Goal: Task Accomplishment & Management: Manage account settings

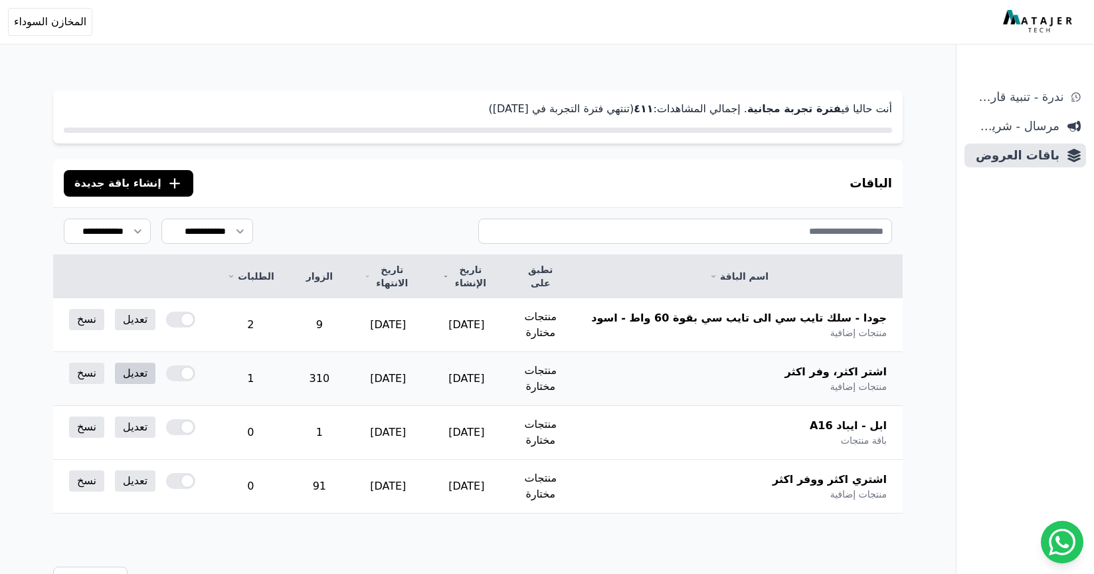
click at [143, 363] on link "تعديل" at bounding box center [135, 373] width 41 height 21
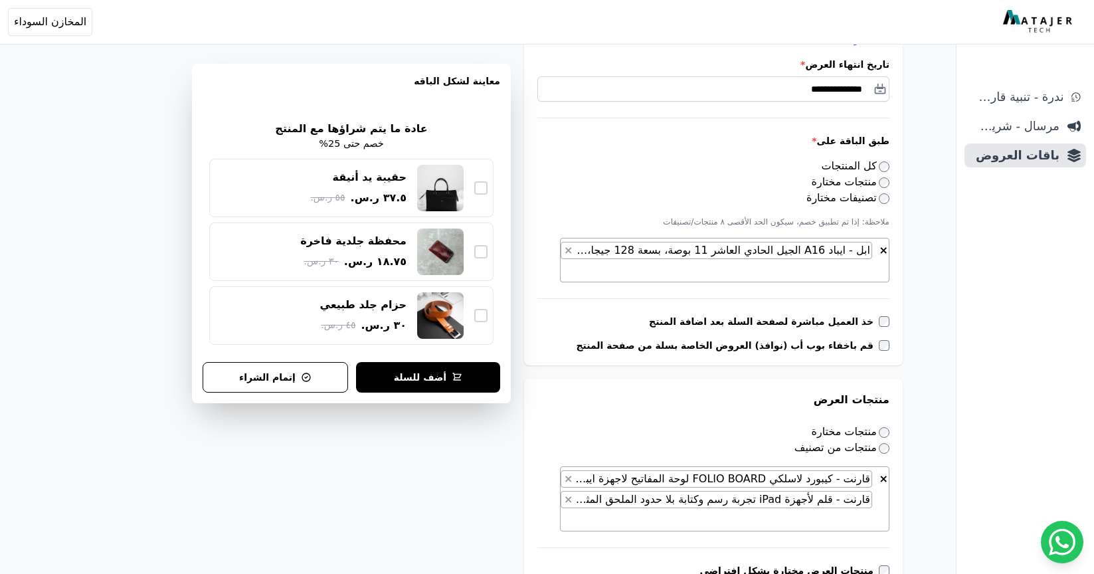
scroll to position [317, 0]
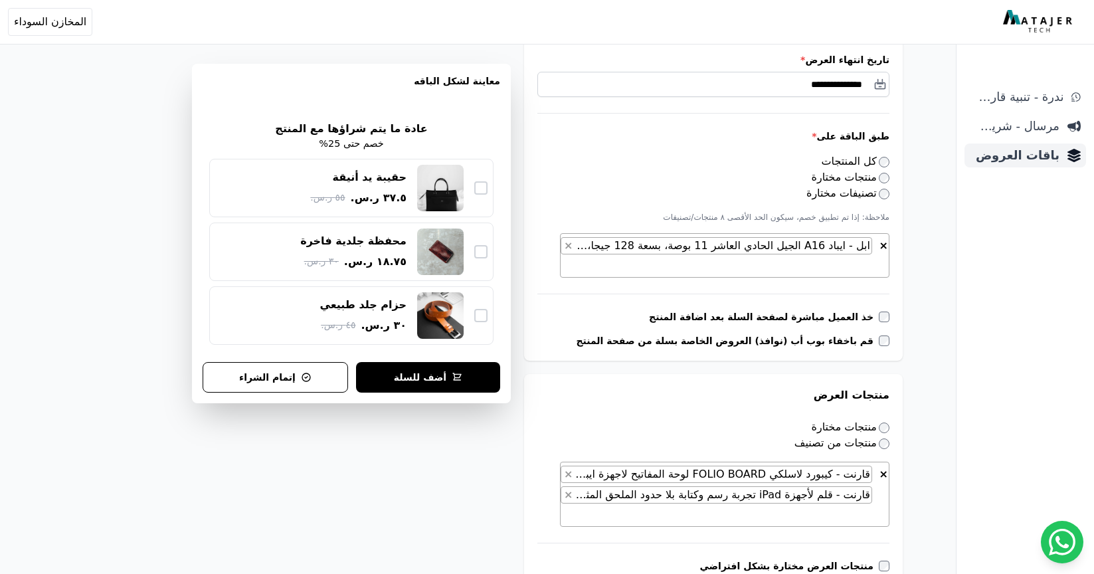
click at [1027, 153] on span "باقات العروض" at bounding box center [1015, 155] width 90 height 19
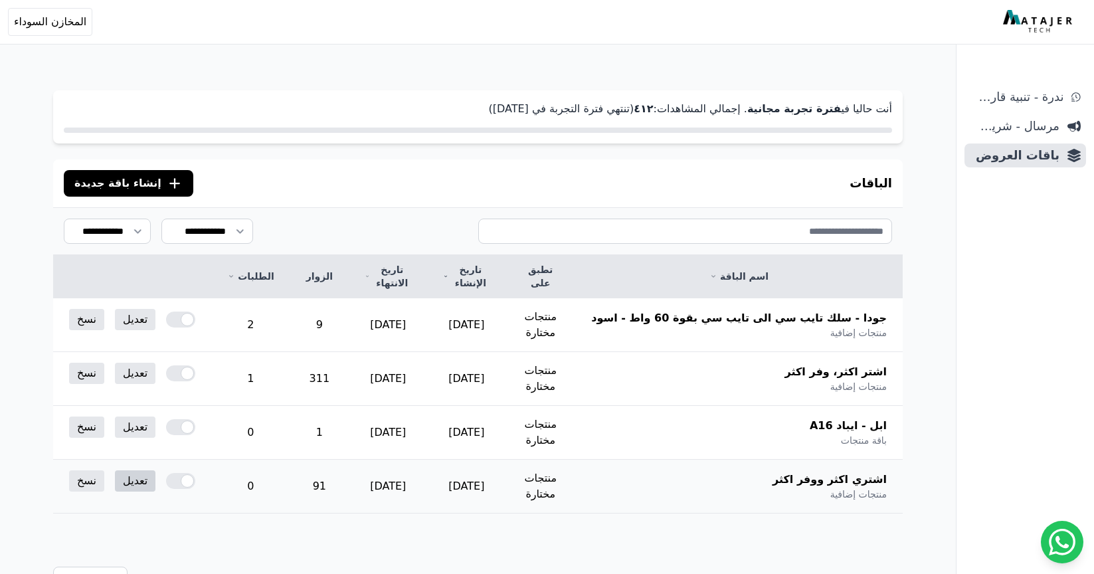
click at [142, 470] on link "تعديل" at bounding box center [135, 480] width 41 height 21
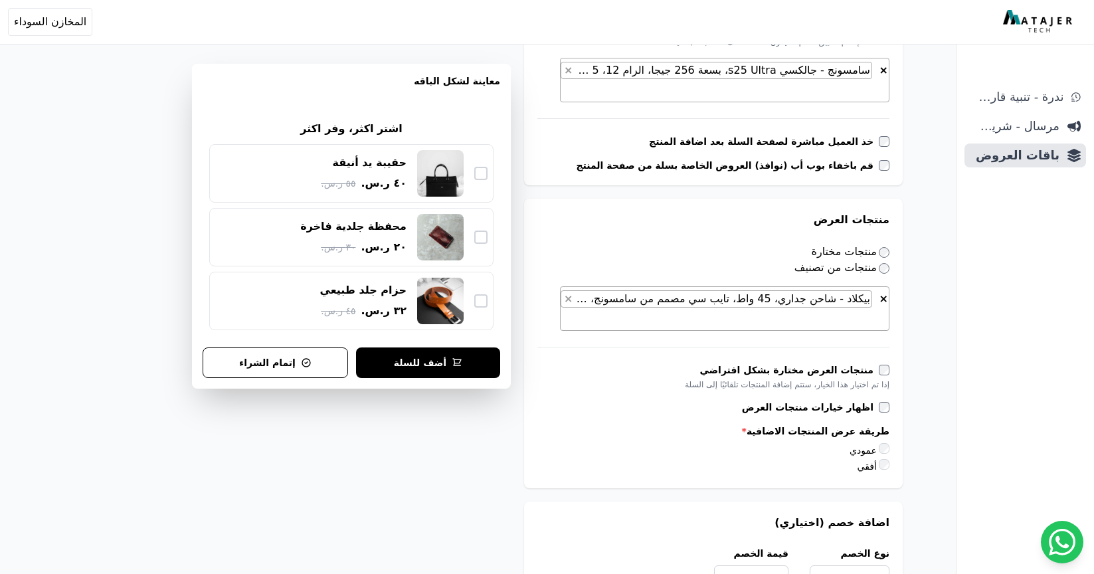
scroll to position [493, 0]
click at [846, 323] on span "× × بيكلاد - شاحن جداري، 45 واط، تايب سي مصمم من سامسونج، متعدد الالوان" at bounding box center [724, 308] width 329 height 44
paste textarea "**********"
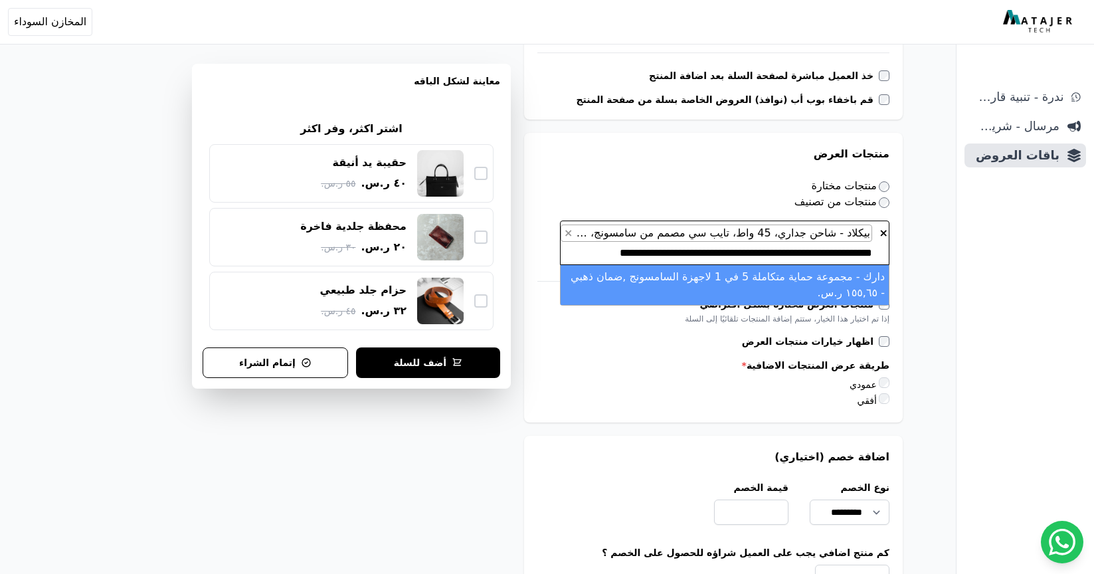
scroll to position [562, 0]
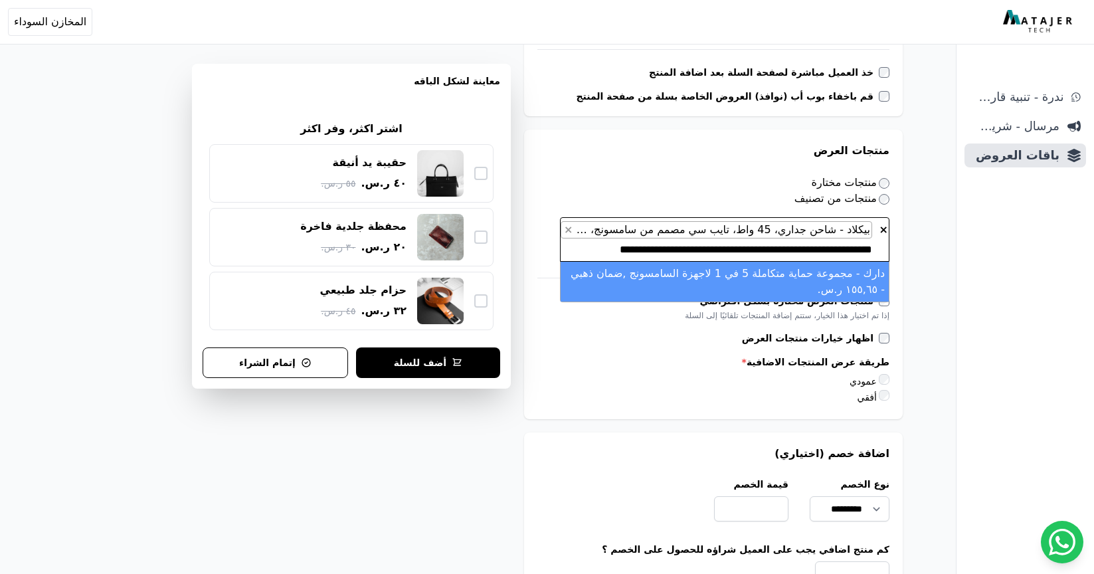
type textarea "**********"
click at [831, 274] on li "دارك - مجموعة حماية متكاملة 5 في 1 لاجهزة السامسونج ,ضمان ذهبي - ١٥٥,٦٥ ر.س." at bounding box center [725, 282] width 328 height 40
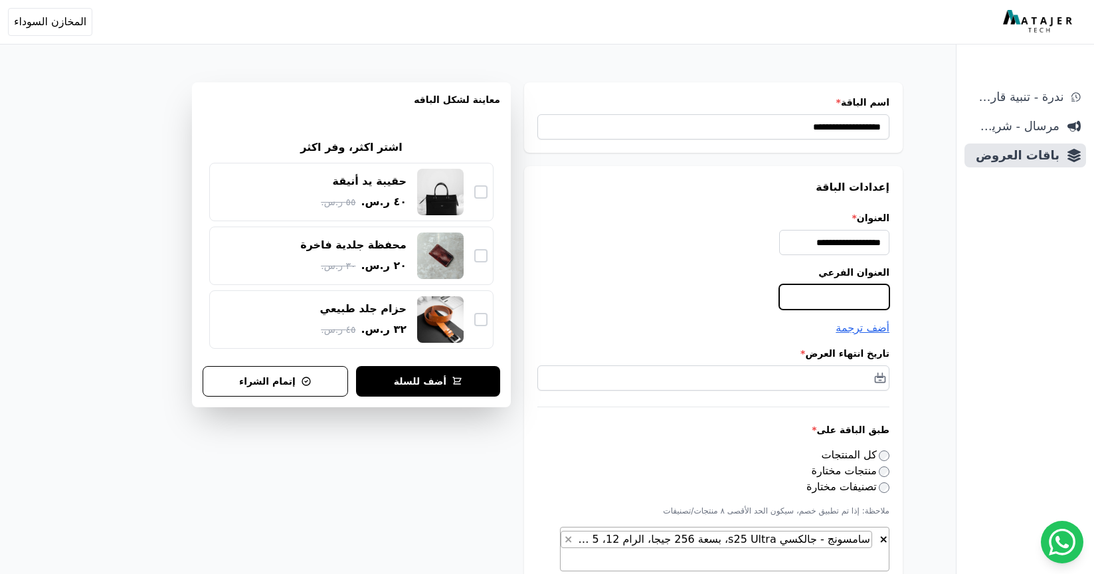
scroll to position [0, 0]
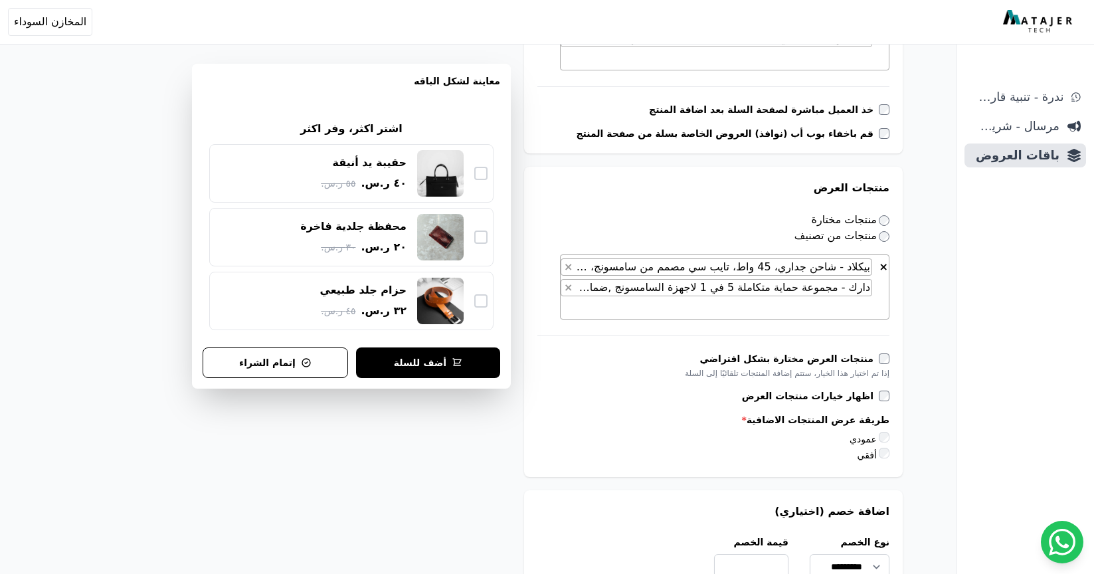
click at [810, 295] on form "**********" at bounding box center [713, 441] width 379 height 1719
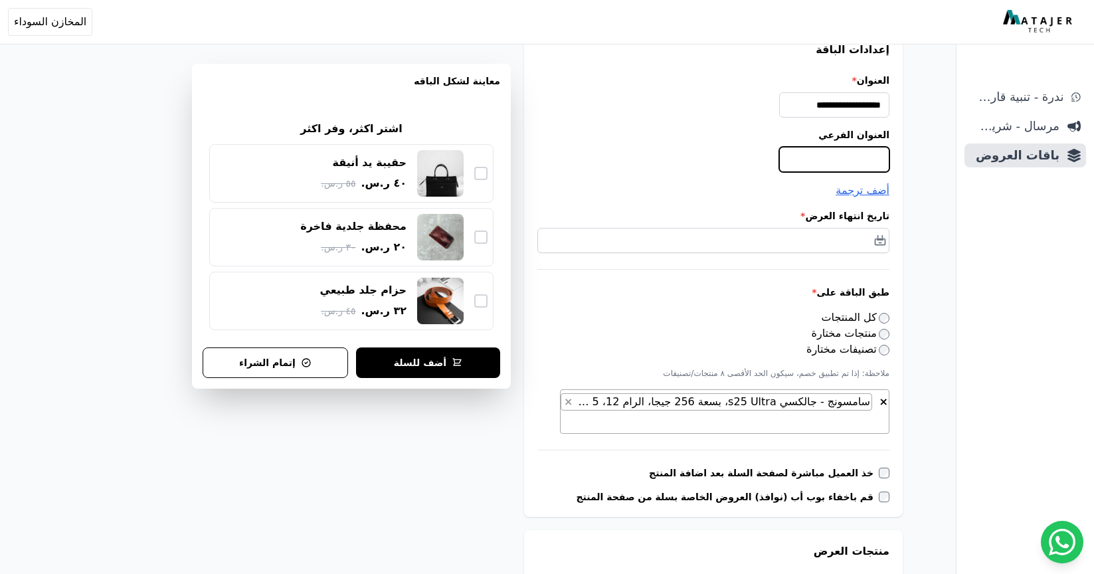
scroll to position [151, 0]
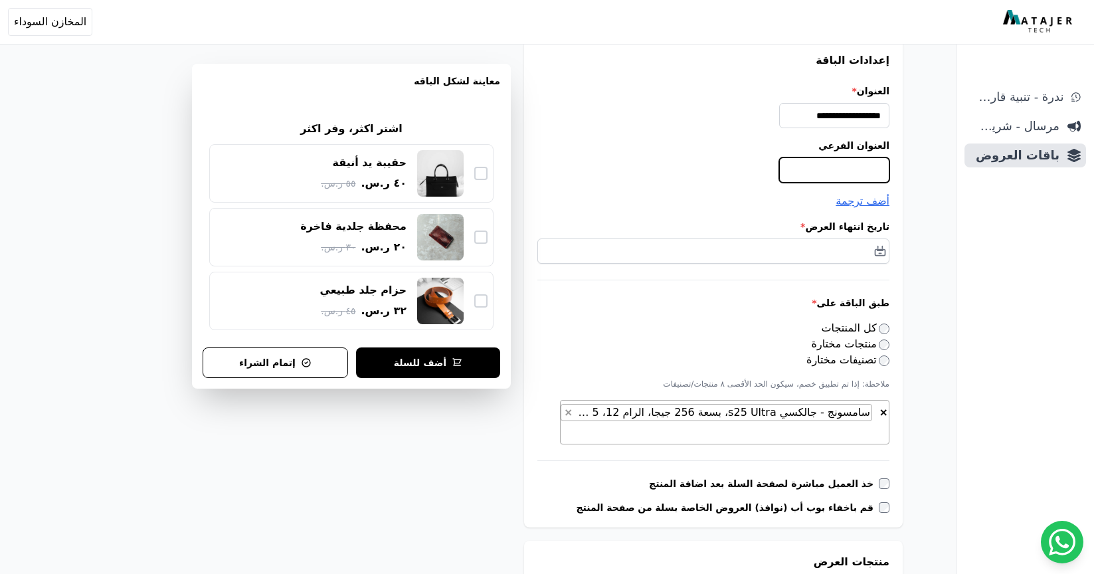
type input "*"
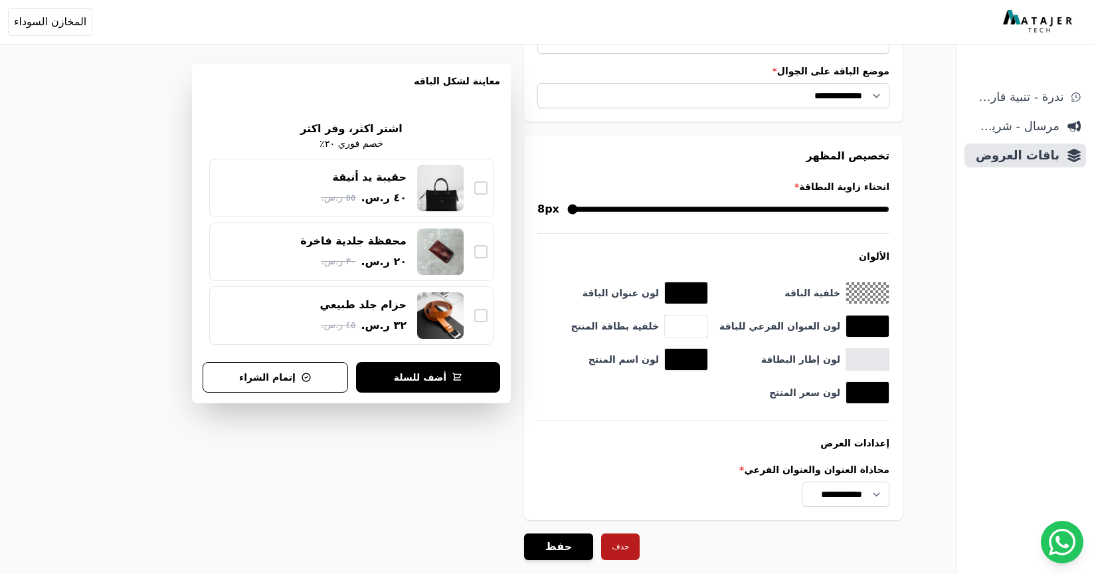
scroll to position [1332, 0]
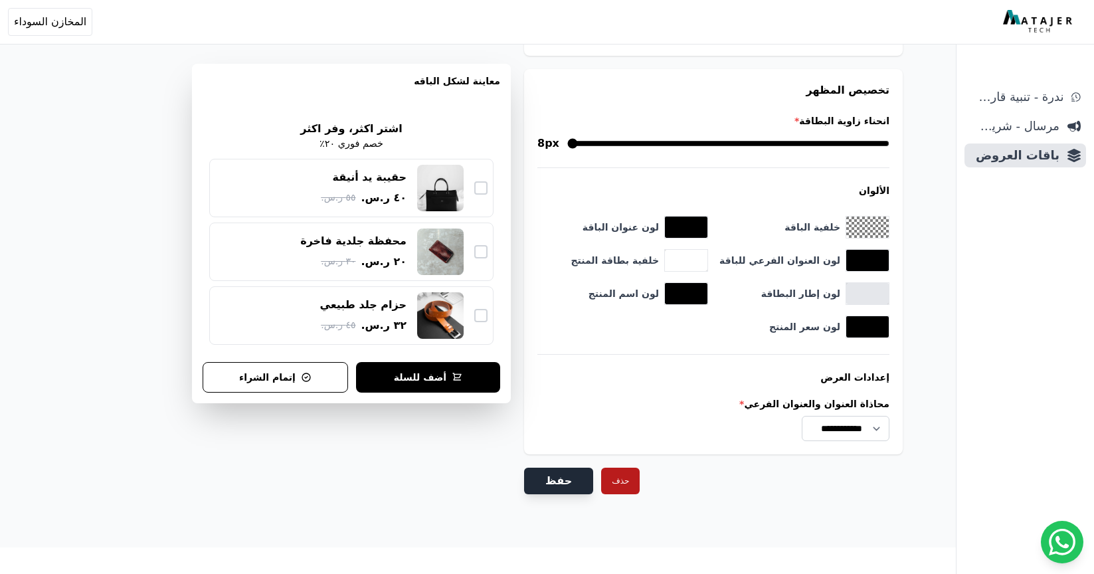
type input "**********"
click at [559, 487] on button "حفظ" at bounding box center [558, 481] width 69 height 27
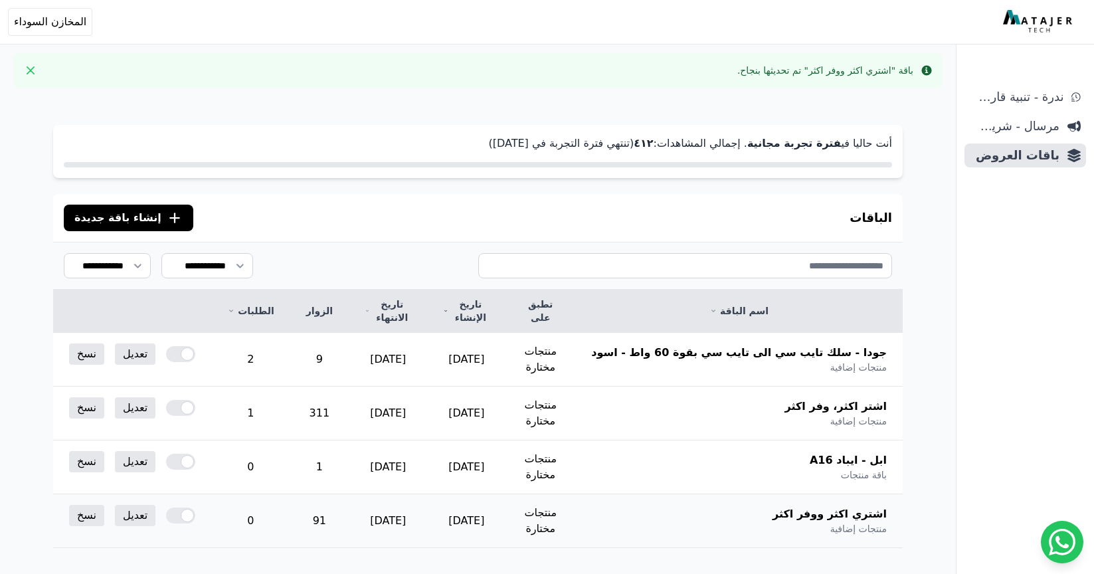
click at [179, 507] on div at bounding box center [180, 515] width 29 height 16
click at [137, 397] on link "تعديل" at bounding box center [135, 407] width 41 height 21
click at [725, 345] on span "جودا - سلك تايب سي الى تايب سي بقوة 60 واط - اسود" at bounding box center [739, 353] width 296 height 16
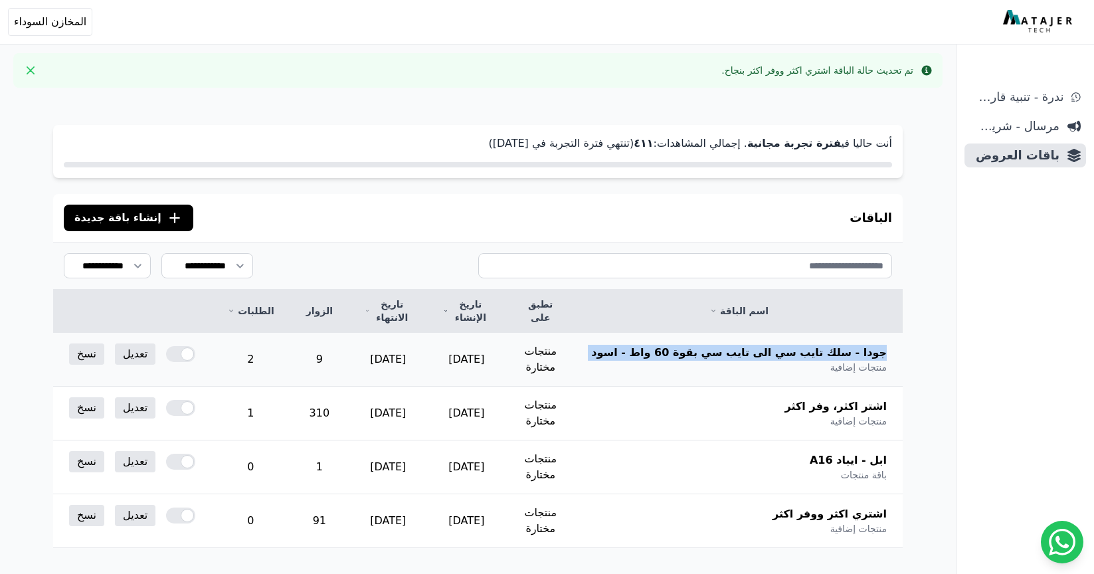
click at [725, 345] on span "جودا - سلك تايب سي الى تايب سي بقوة 60 واط - اسود" at bounding box center [739, 353] width 296 height 16
copy div "جودا - سلك تايب سي الى تايب سي بقوة 60 واط - اسود"
click at [126, 343] on link "تعديل" at bounding box center [135, 353] width 41 height 21
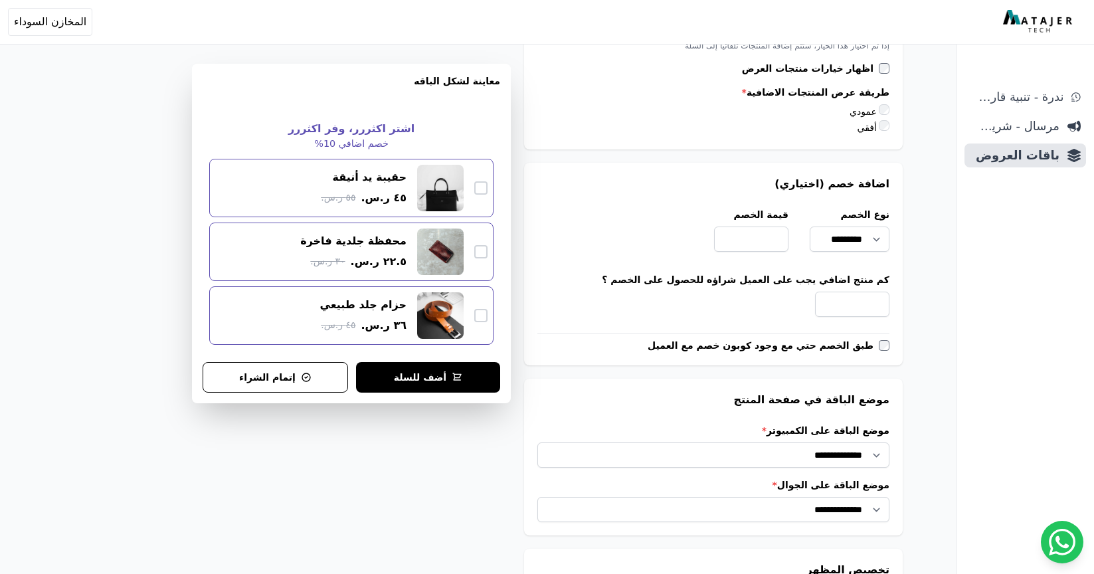
scroll to position [246, 0]
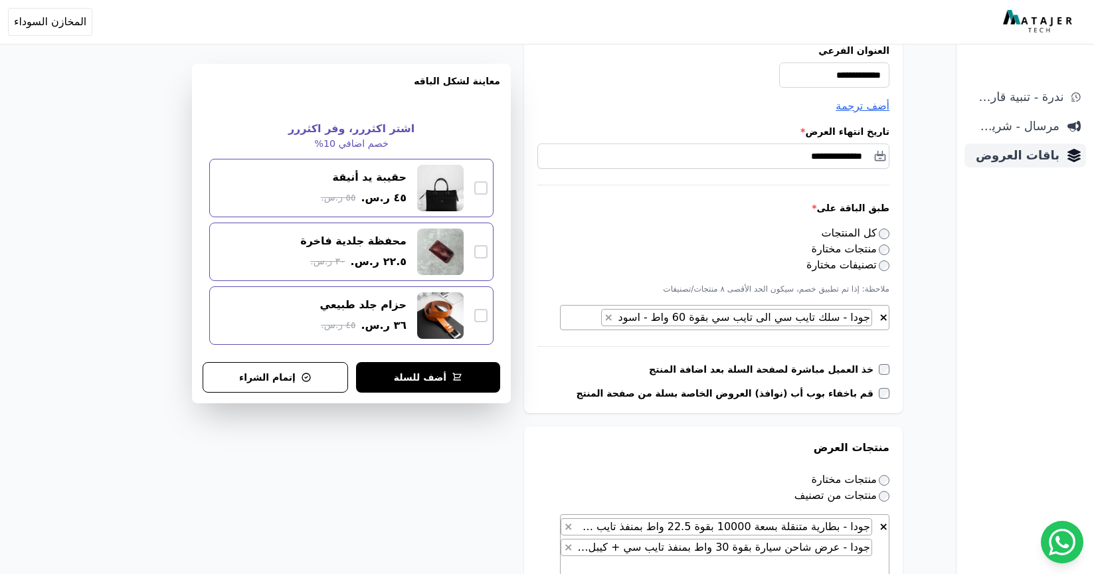
click at [1055, 157] on span "باقات العروض" at bounding box center [1015, 155] width 90 height 19
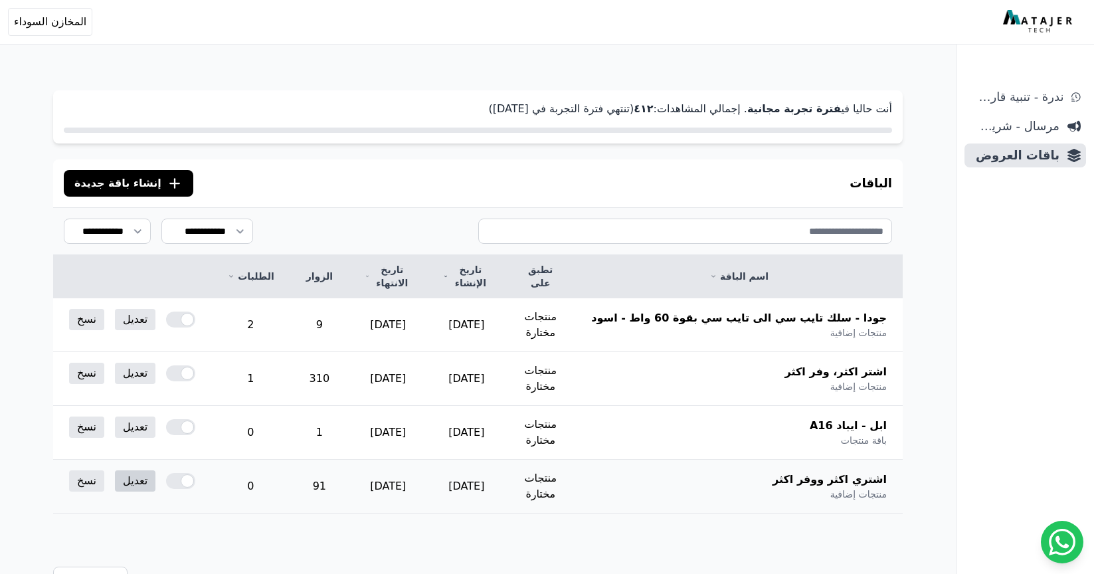
click at [132, 470] on link "تعديل" at bounding box center [135, 480] width 41 height 21
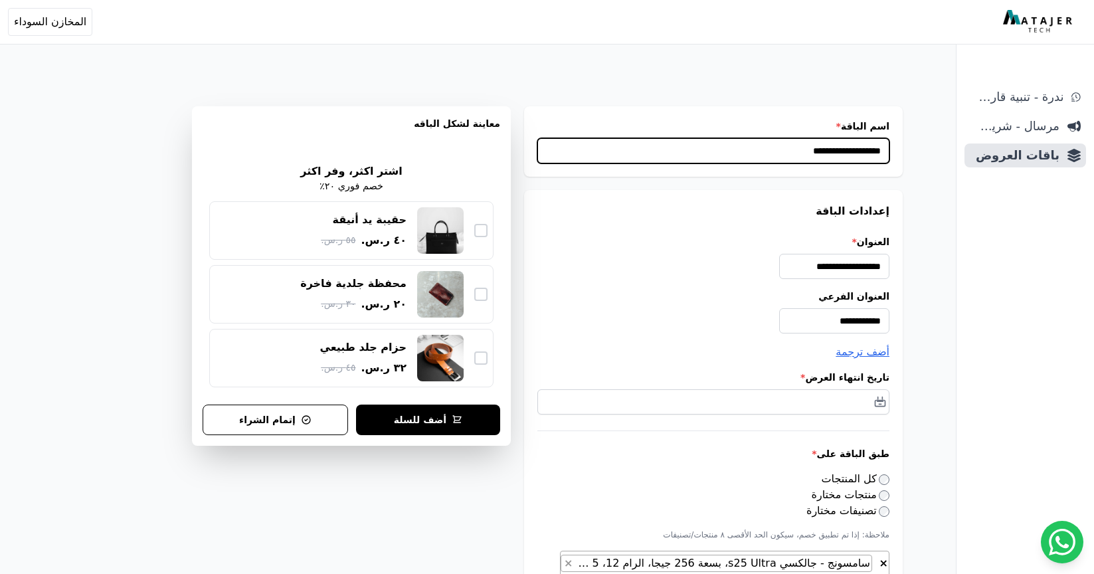
drag, startPoint x: 784, startPoint y: 151, endPoint x: 956, endPoint y: 150, distance: 172.0
type input "*"
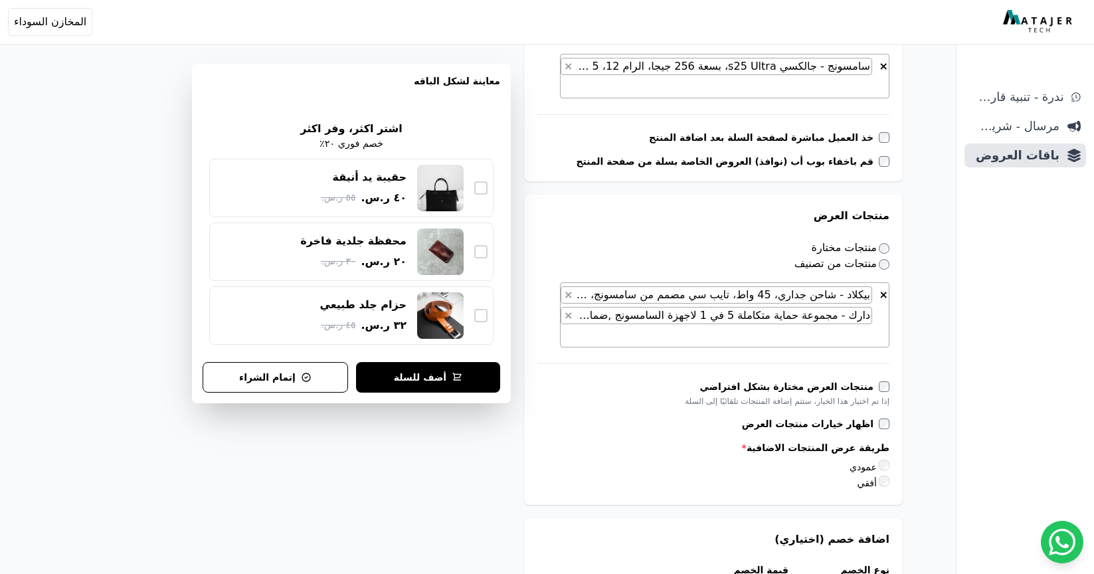
scroll to position [499, 0]
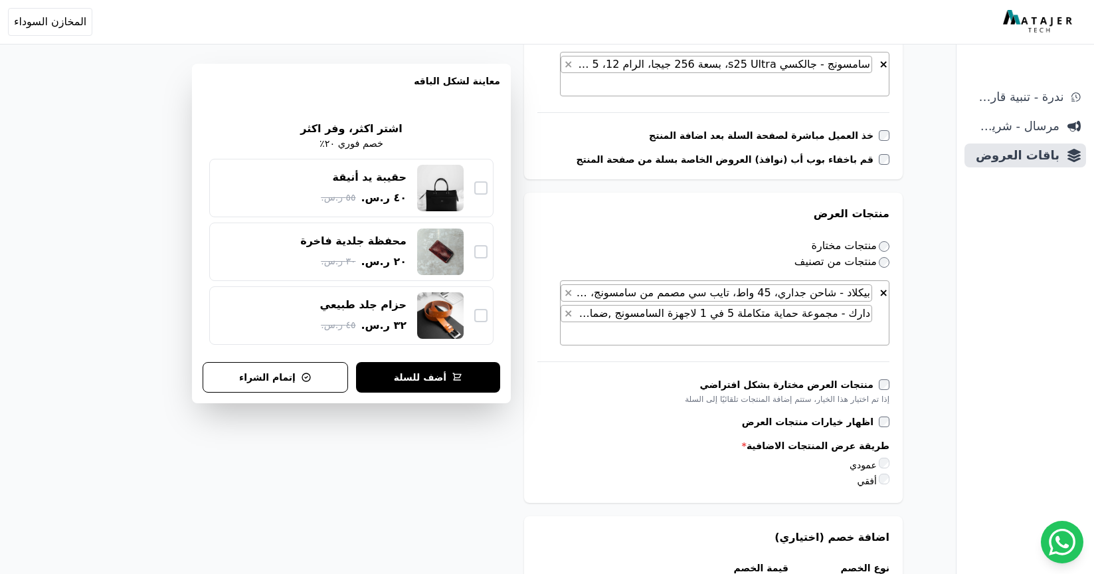
type input "**********"
click at [855, 336] on span "× × بيكلاد - شاحن جداري، 45 واط، تايب سي مصمم من سامسونج، متعدد الالوان × دارك …" at bounding box center [724, 312] width 329 height 65
click at [921, 325] on div "**********" at bounding box center [478, 467] width 956 height 1826
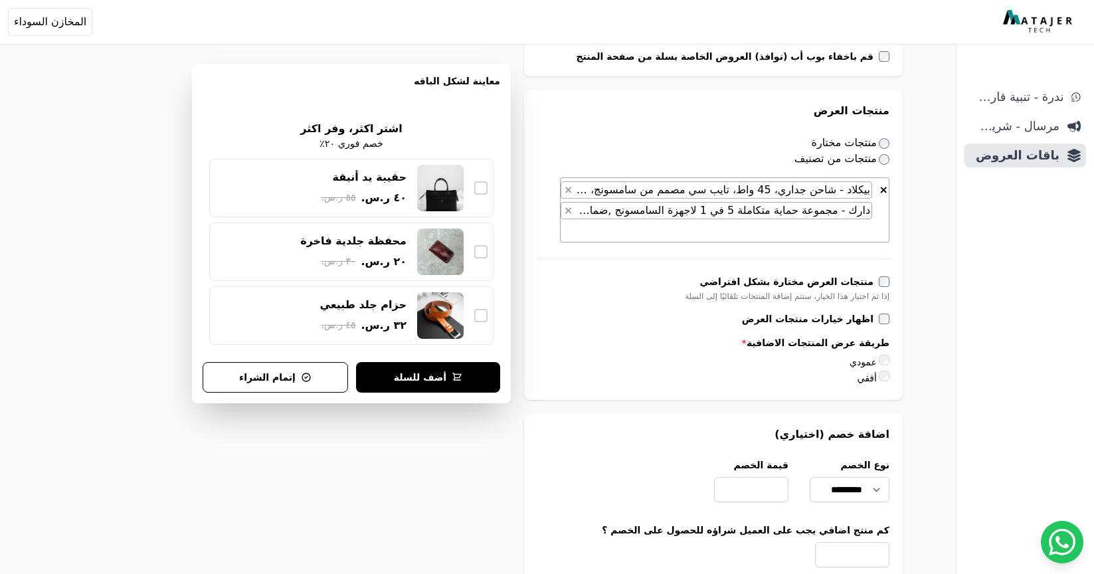
scroll to position [604, 0]
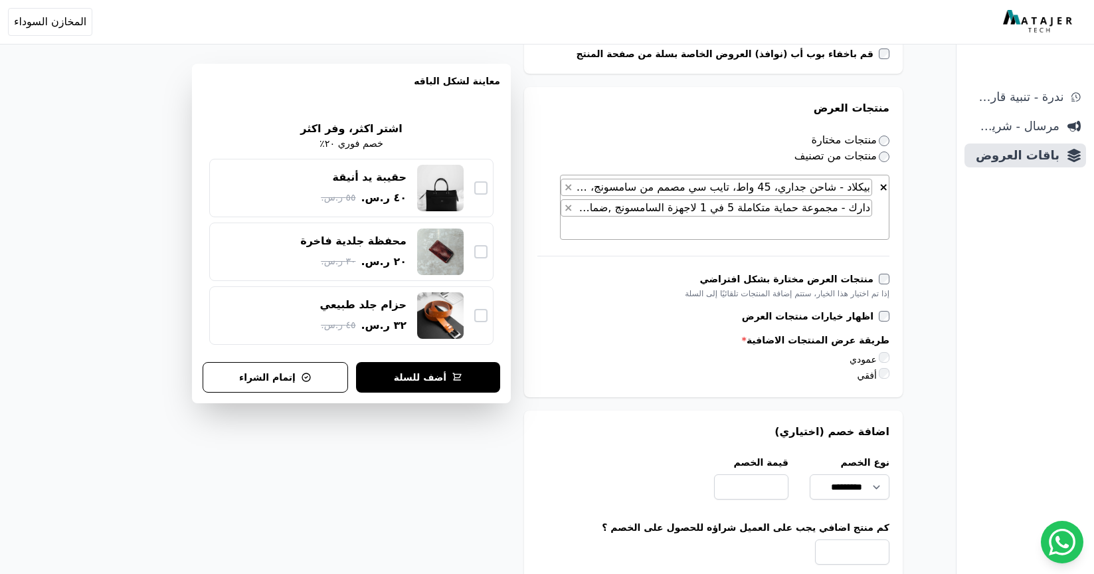
click at [845, 231] on span "× × بيكلاد - شاحن جداري، 45 واط، تايب سي مصمم من سامسونج، متعدد الالوان × دارك …" at bounding box center [724, 207] width 329 height 65
click at [925, 220] on div "**********" at bounding box center [478, 362] width 956 height 1826
click at [849, 230] on span "× × بيكلاد - شاحن جداري، 45 واط، تايب سي مصمم من سامسونج، متعدد الالوان × دارك …" at bounding box center [724, 207] width 329 height 65
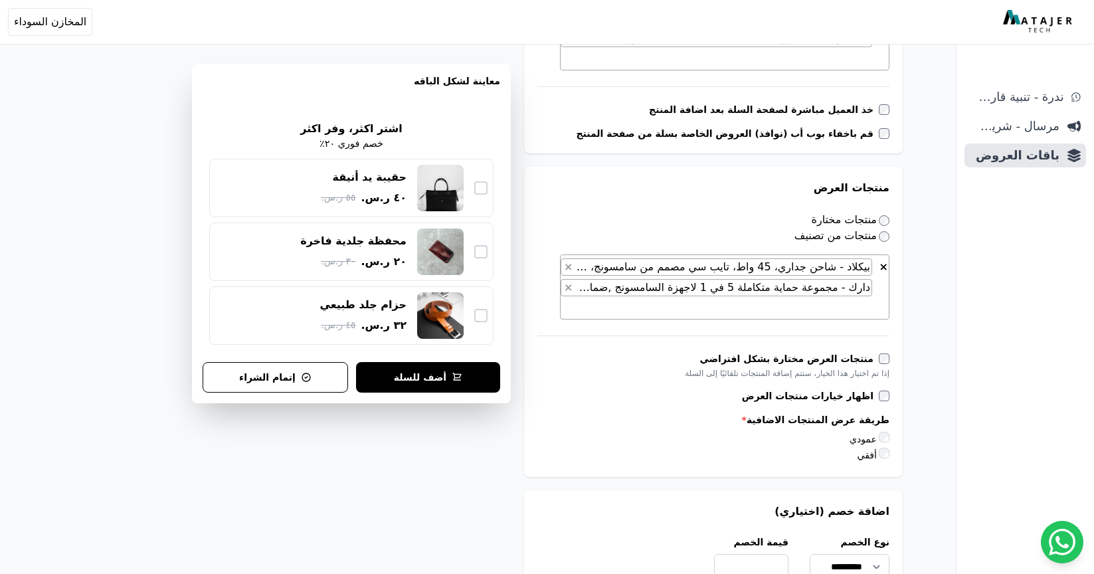
scroll to position [1332, 0]
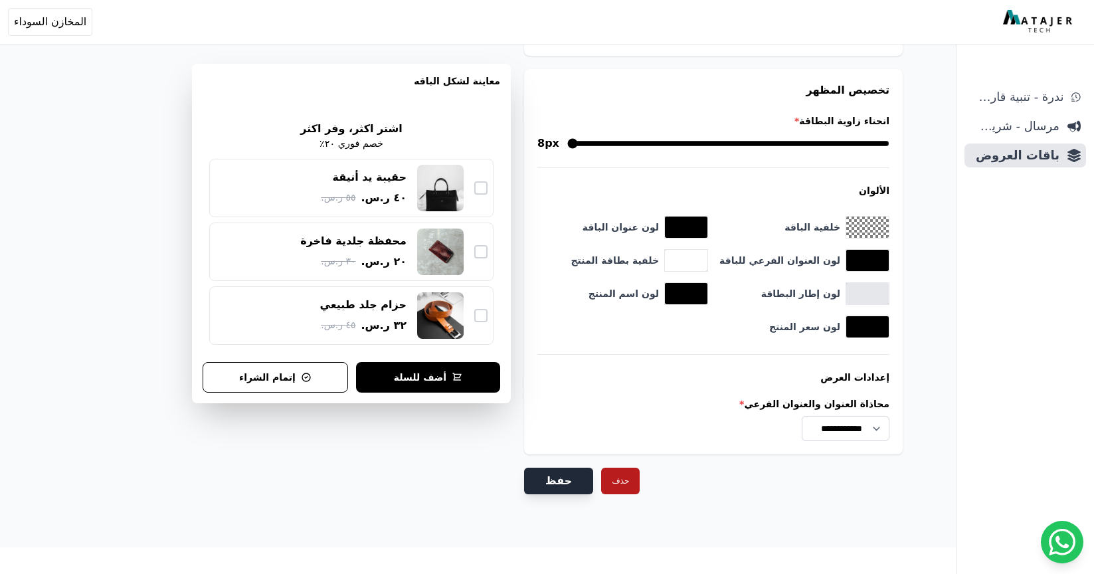
click at [533, 468] on button "حفظ" at bounding box center [558, 481] width 69 height 27
